Goal: Task Accomplishment & Management: Manage account settings

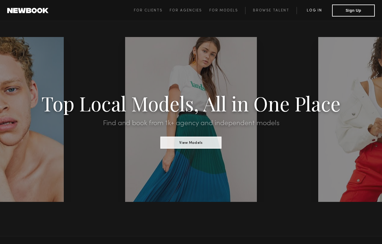
click at [317, 11] on link "Log in" at bounding box center [315, 10] width 36 height 7
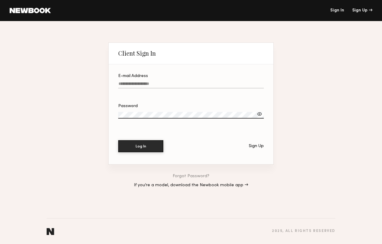
click at [215, 77] on div "E-mail Address" at bounding box center [191, 76] width 146 height 4
click at [215, 82] on input "E-mail Address" at bounding box center [191, 85] width 146 height 7
click at [211, 84] on input "E-mail Address" at bounding box center [191, 85] width 146 height 7
type input "**********"
click at [118, 140] on button "Log In" at bounding box center [140, 146] width 45 height 12
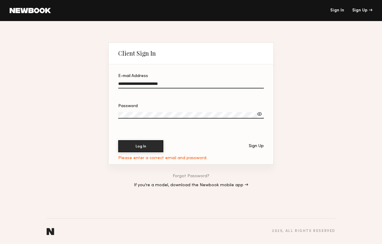
click at [118, 140] on button "Log In" at bounding box center [140, 146] width 45 height 12
click at [187, 176] on link "Forgot Password?" at bounding box center [191, 176] width 37 height 4
